Goal: Navigation & Orientation: Find specific page/section

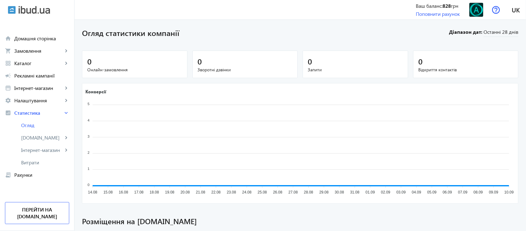
scroll to position [202, 0]
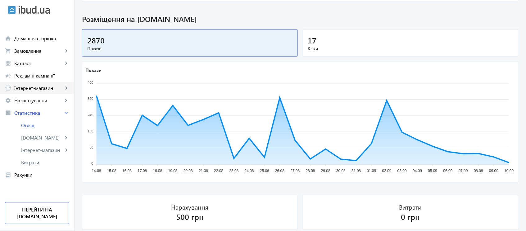
click at [42, 91] on span "Інтернет-магазин" at bounding box center [38, 88] width 49 height 6
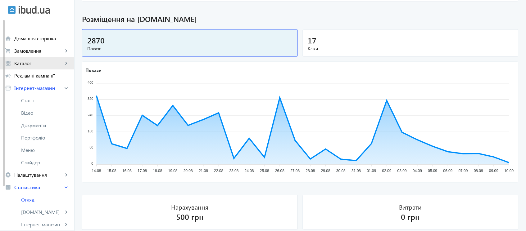
click at [37, 62] on span "Каталог" at bounding box center [38, 63] width 49 height 6
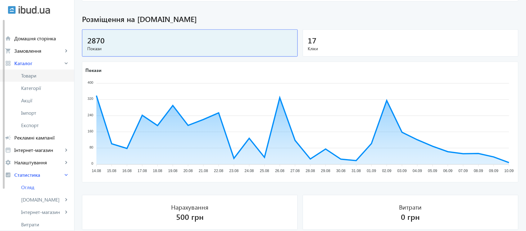
click at [34, 76] on span "Товари" at bounding box center [45, 76] width 48 height 6
